Goal: Task Accomplishment & Management: Use online tool/utility

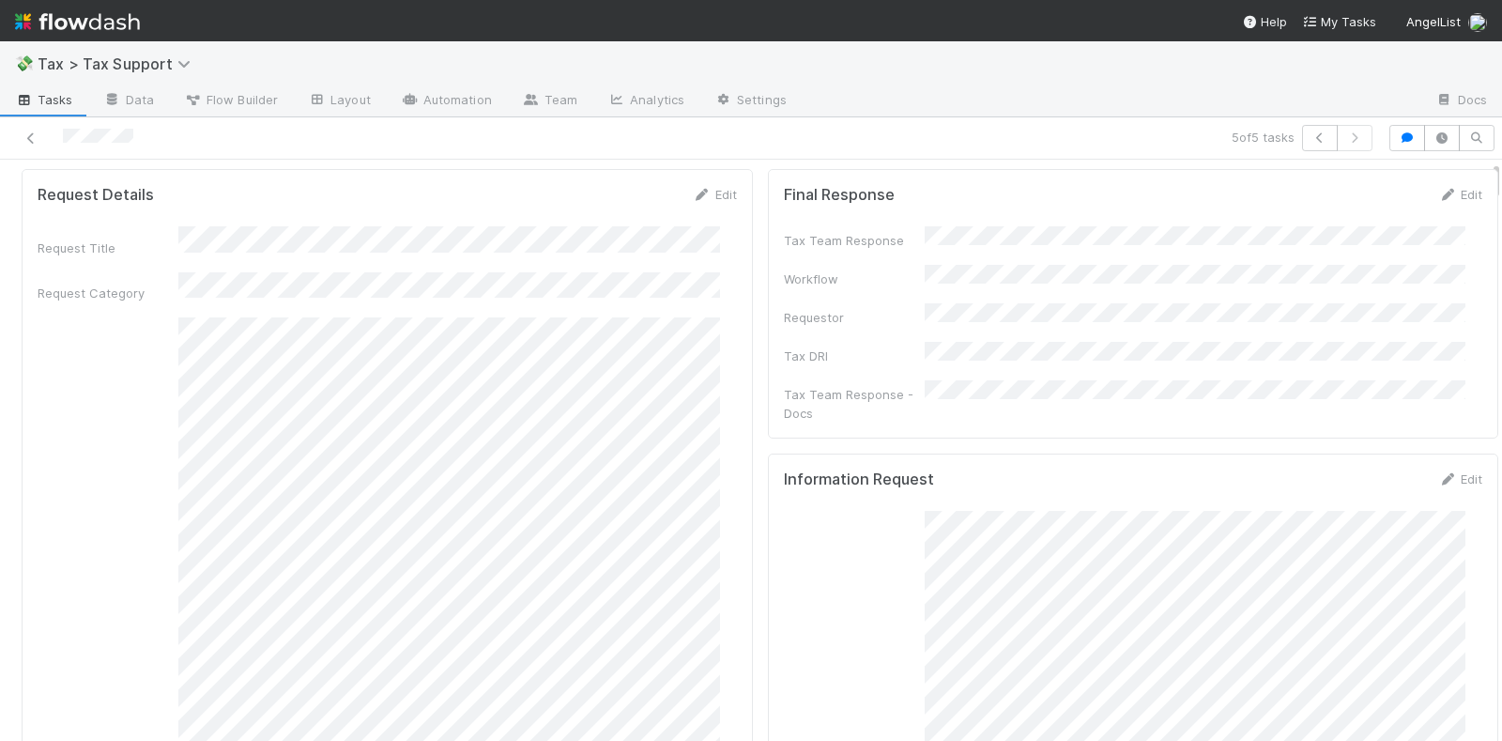
scroll to position [235, 0]
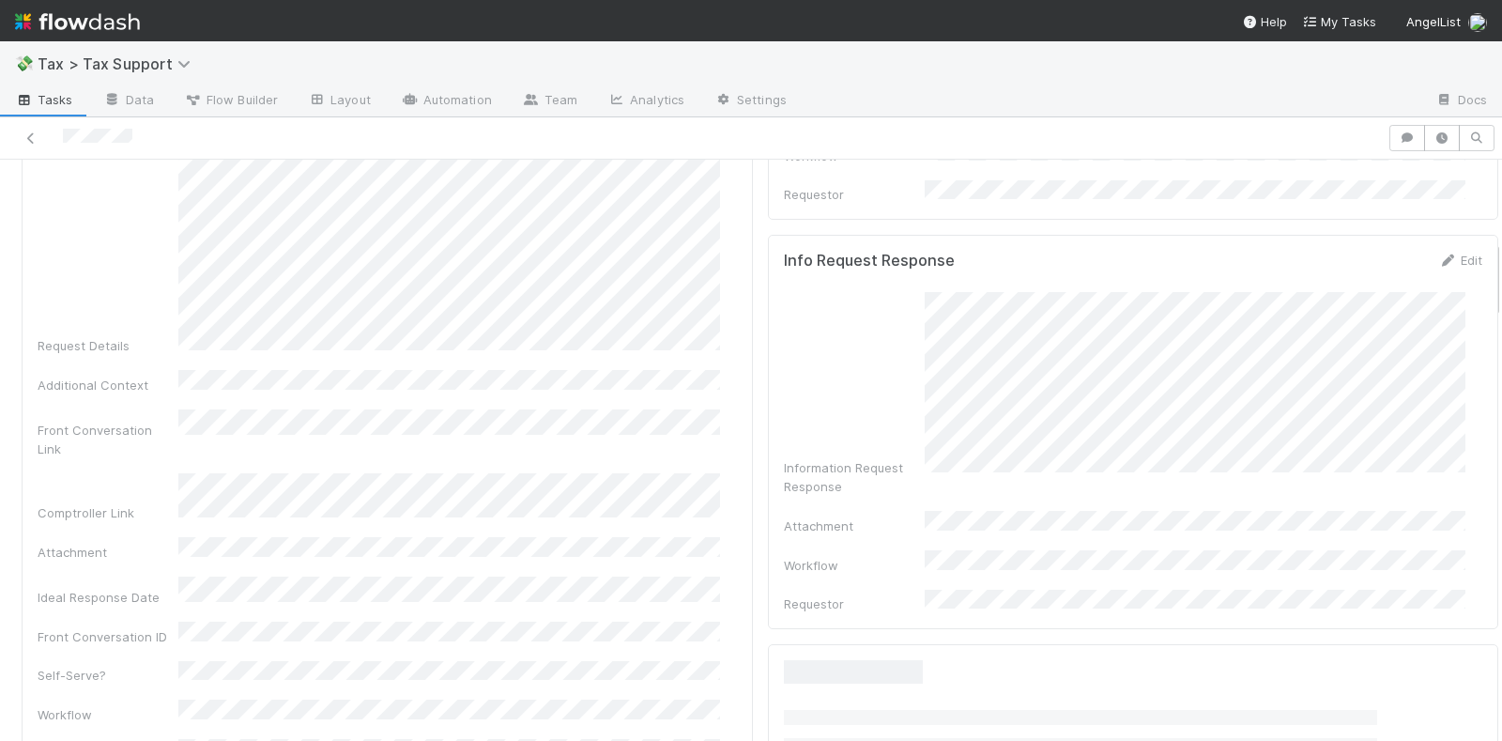
scroll to position [583, 0]
